Goal: Information Seeking & Learning: Learn about a topic

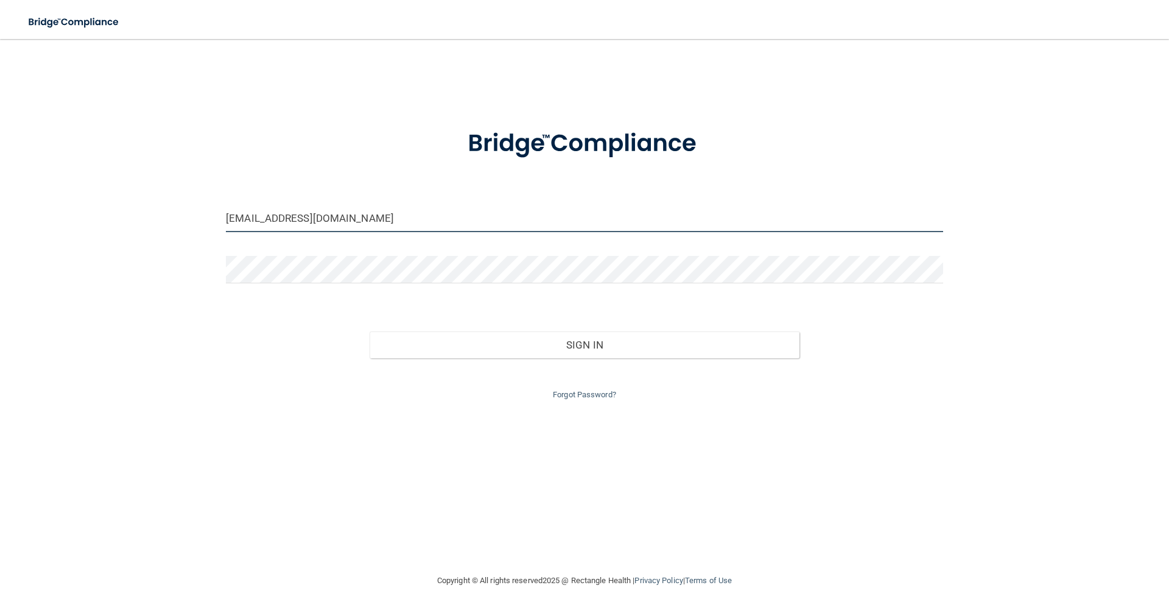
drag, startPoint x: 329, startPoint y: 219, endPoint x: 2, endPoint y: 219, distance: 327.0
click at [0, 218] on main "[EMAIL_ADDRESS][DOMAIN_NAME] Invalid email/password. You don't have permission …" at bounding box center [584, 326] width 1169 height 574
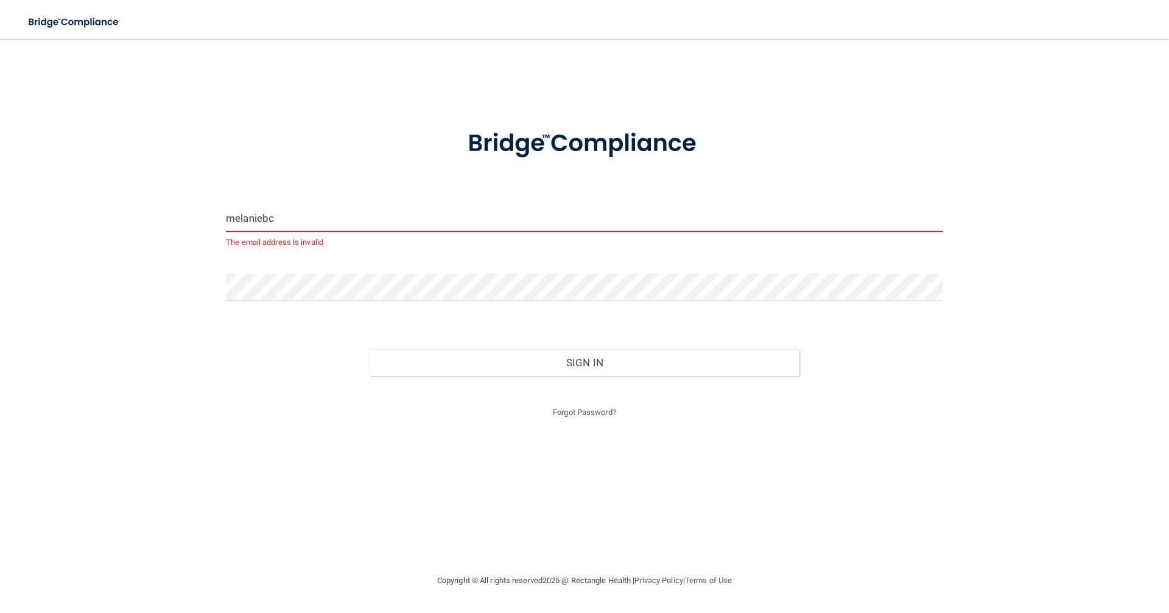
type input "[EMAIL_ADDRESS][DOMAIN_NAME]"
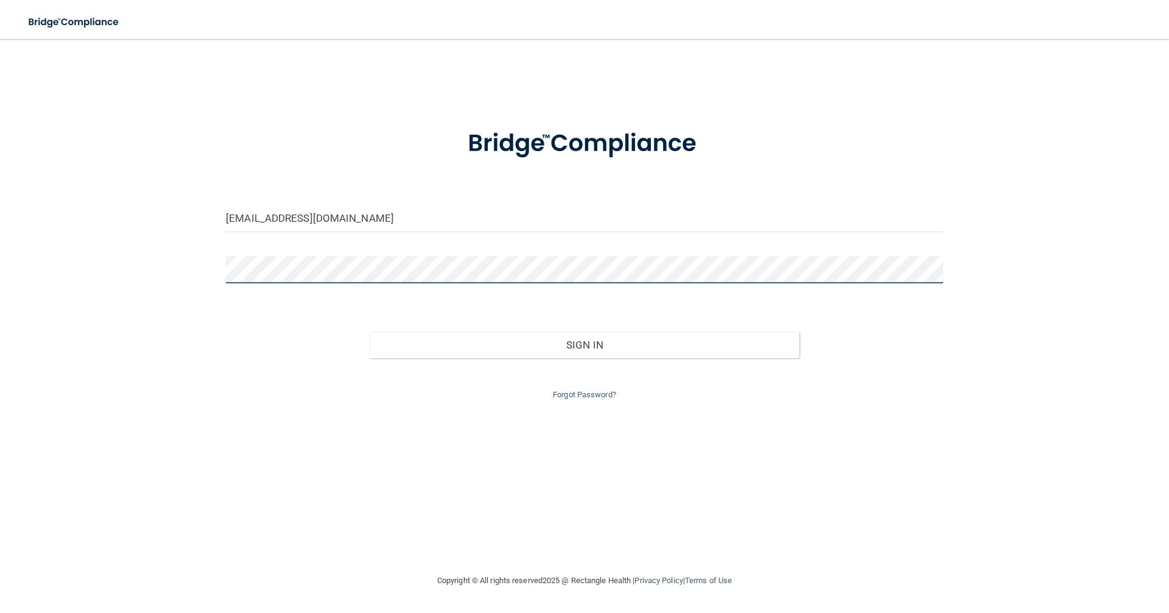
click at [298, 288] on div at bounding box center [585, 274] width 736 height 37
click at [370, 331] on button "Sign In" at bounding box center [585, 344] width 431 height 27
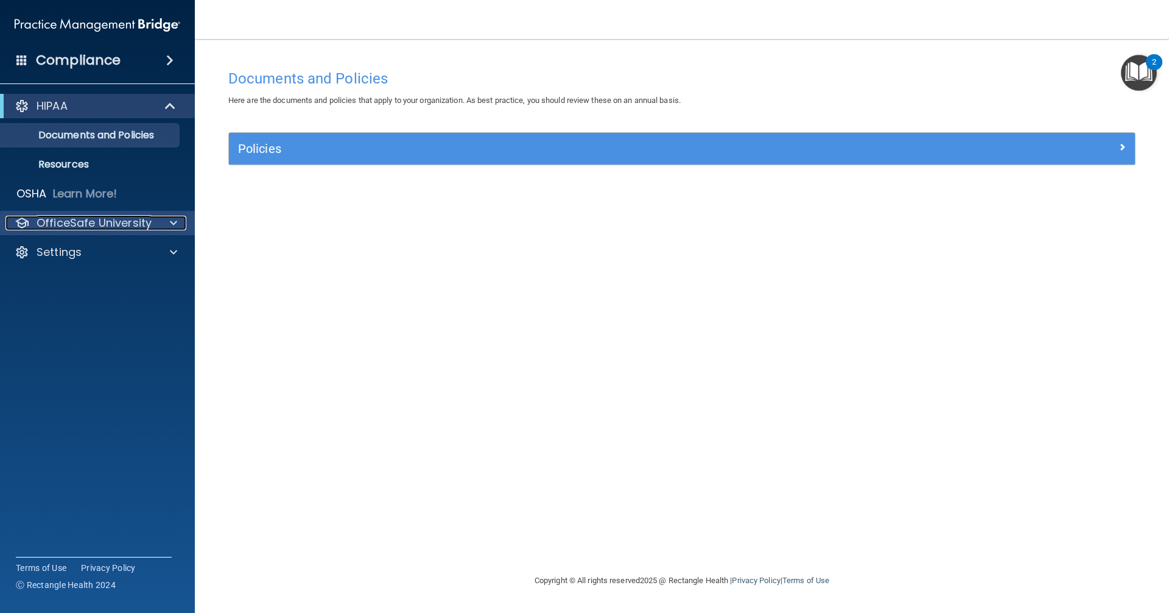
click at [129, 227] on p "OfficeSafe University" at bounding box center [94, 223] width 115 height 15
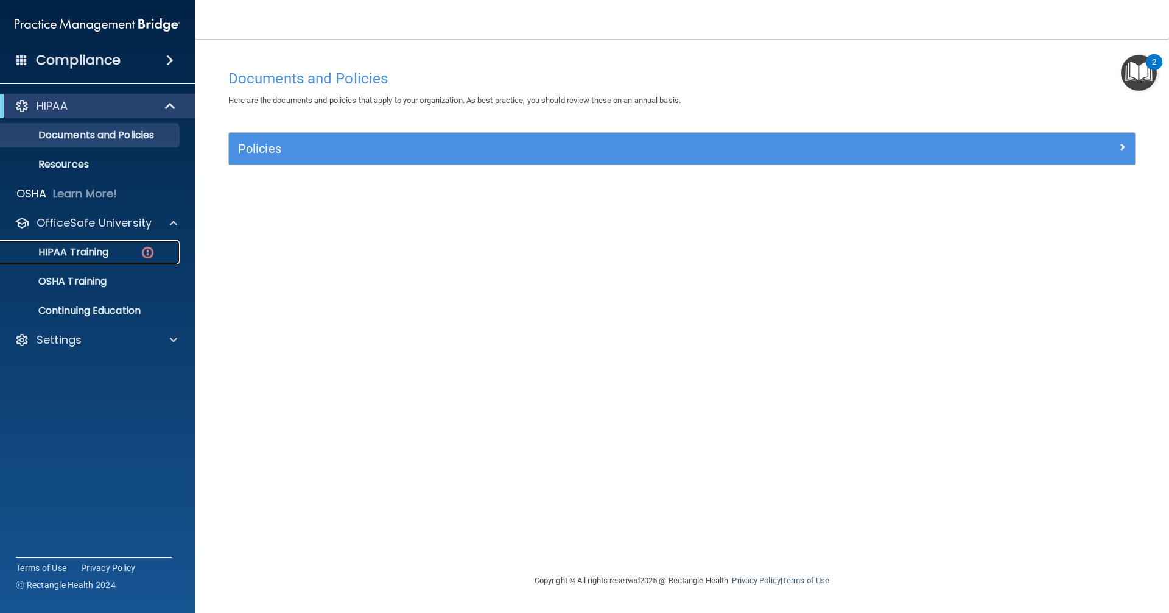
click at [110, 250] on div "HIPAA Training" at bounding box center [91, 252] width 166 height 12
